Goal: Obtain resource: Download file/media

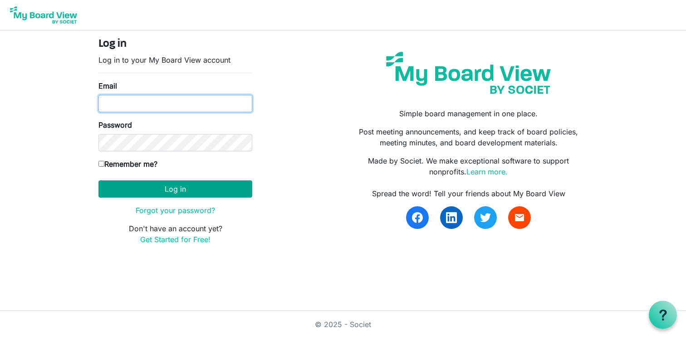
type input "programs@lgbtcenterofreading.com"
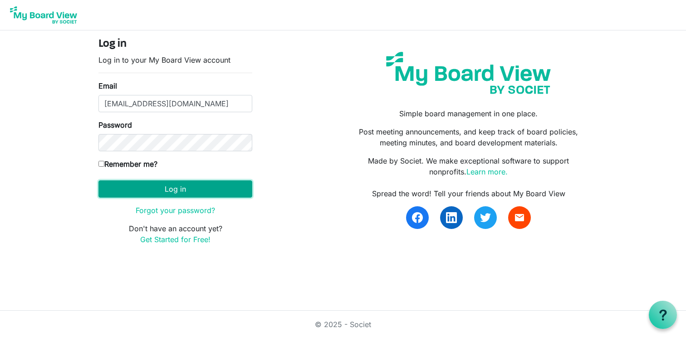
click at [200, 189] on button "Log in" at bounding box center [175, 188] width 154 height 17
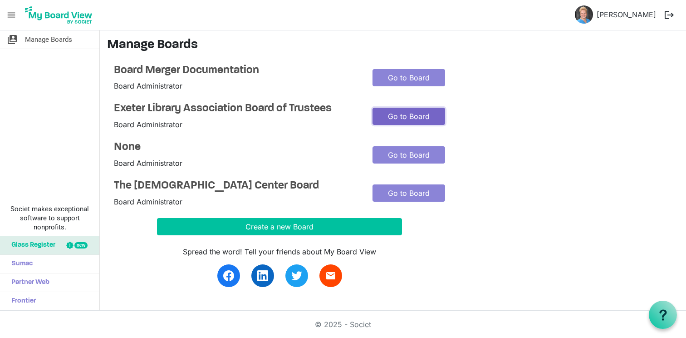
click at [407, 115] on link "Go to Board" at bounding box center [409, 116] width 73 height 17
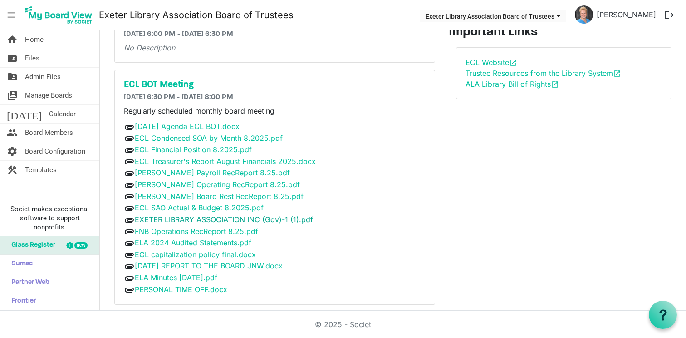
scroll to position [84, 0]
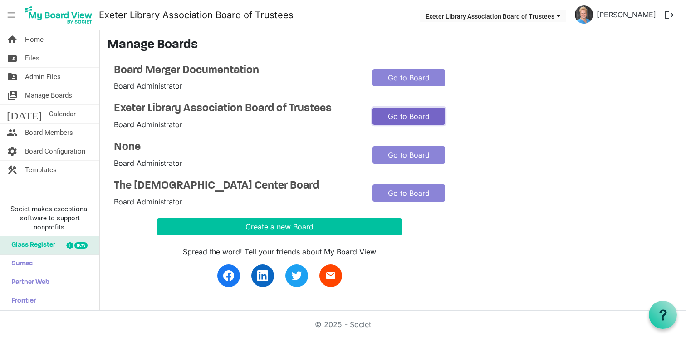
click at [393, 116] on link "Go to Board" at bounding box center [409, 116] width 73 height 17
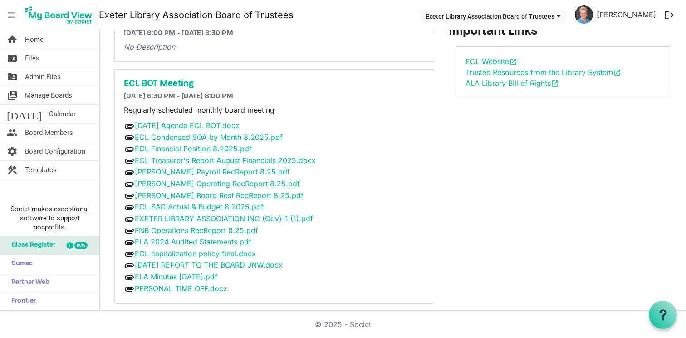
scroll to position [84, 0]
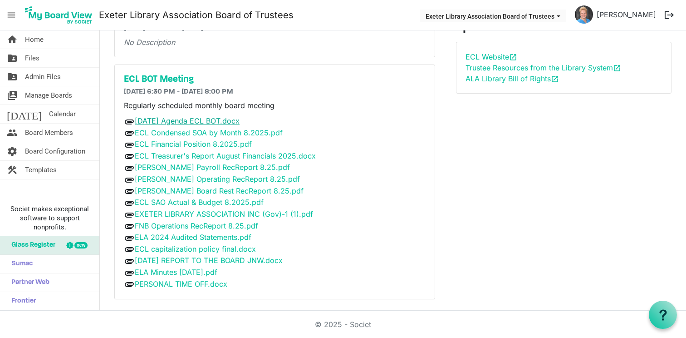
click at [222, 118] on link "September 8 2025 Agenda ECL BOT.docx" at bounding box center [187, 120] width 105 height 9
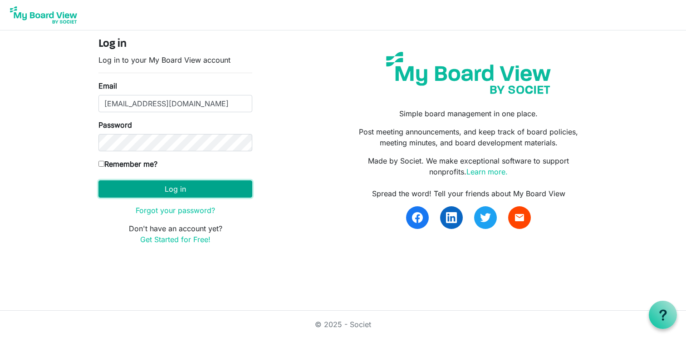
click at [172, 190] on button "Log in" at bounding box center [175, 188] width 154 height 17
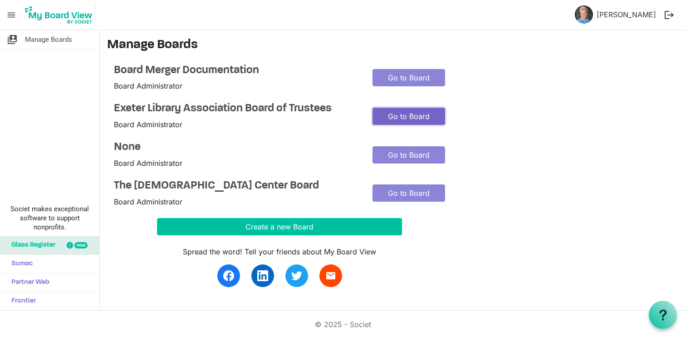
click at [425, 119] on link "Go to Board" at bounding box center [409, 116] width 73 height 17
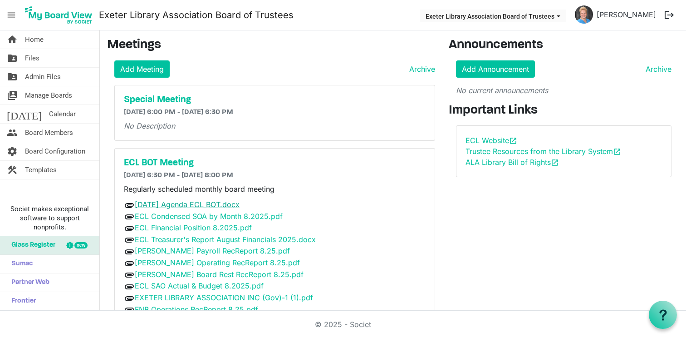
click at [179, 202] on link "[DATE] Agenda ECL BOT.docx" at bounding box center [187, 204] width 105 height 9
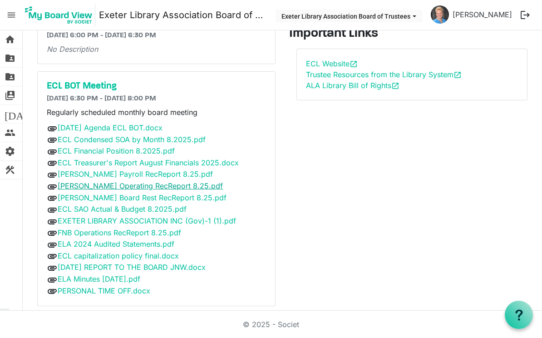
scroll to position [84, 0]
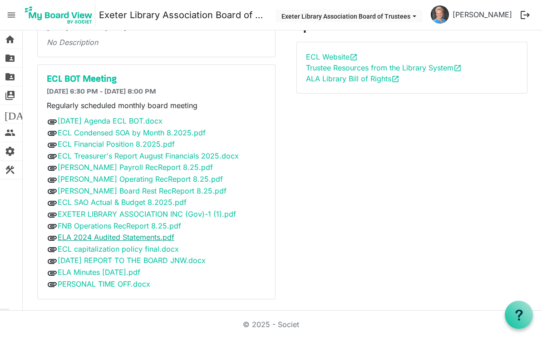
click at [121, 233] on link "ELA 2024 Audited Statements.pdf" at bounding box center [116, 236] width 117 height 9
click at [122, 210] on link "EXETER LIBRARY ASSOCIATION INC (Gov)-1 (1).pdf" at bounding box center [147, 213] width 178 height 9
click at [103, 249] on link "ECL capitalization policy final.docx" at bounding box center [118, 248] width 121 height 9
